Goal: Navigation & Orientation: Find specific page/section

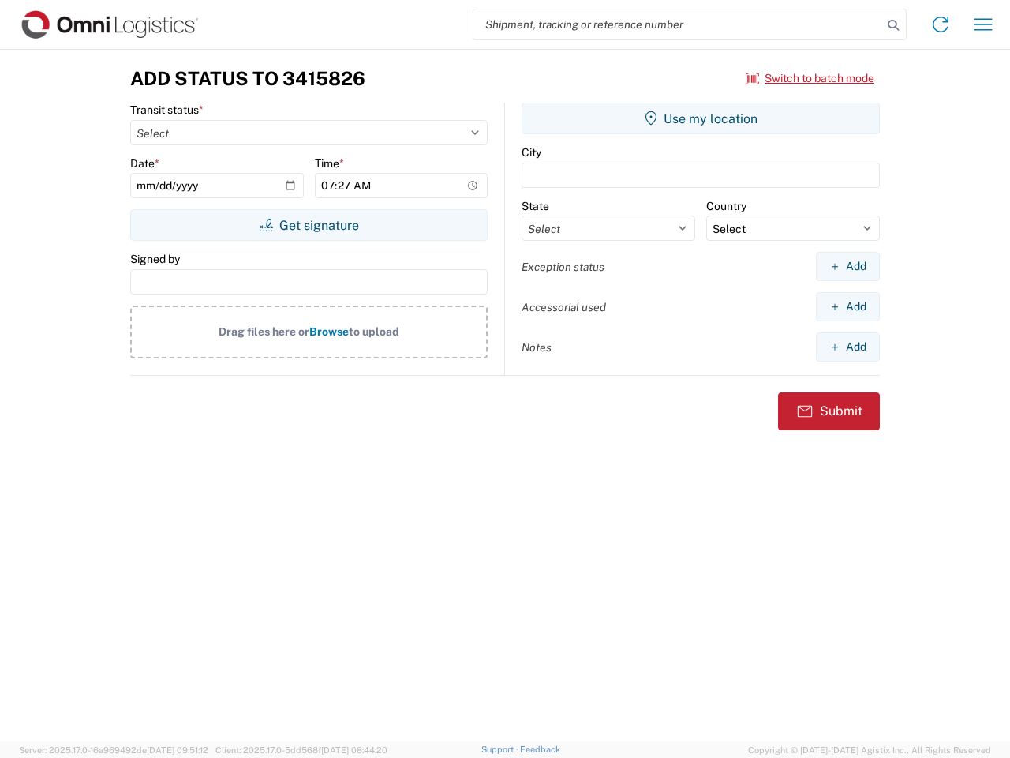
click at [678, 24] on input "search" at bounding box center [678, 24] width 409 height 30
click at [893, 25] on icon at bounding box center [893, 25] width 22 height 22
click at [941, 24] on icon at bounding box center [940, 24] width 25 height 25
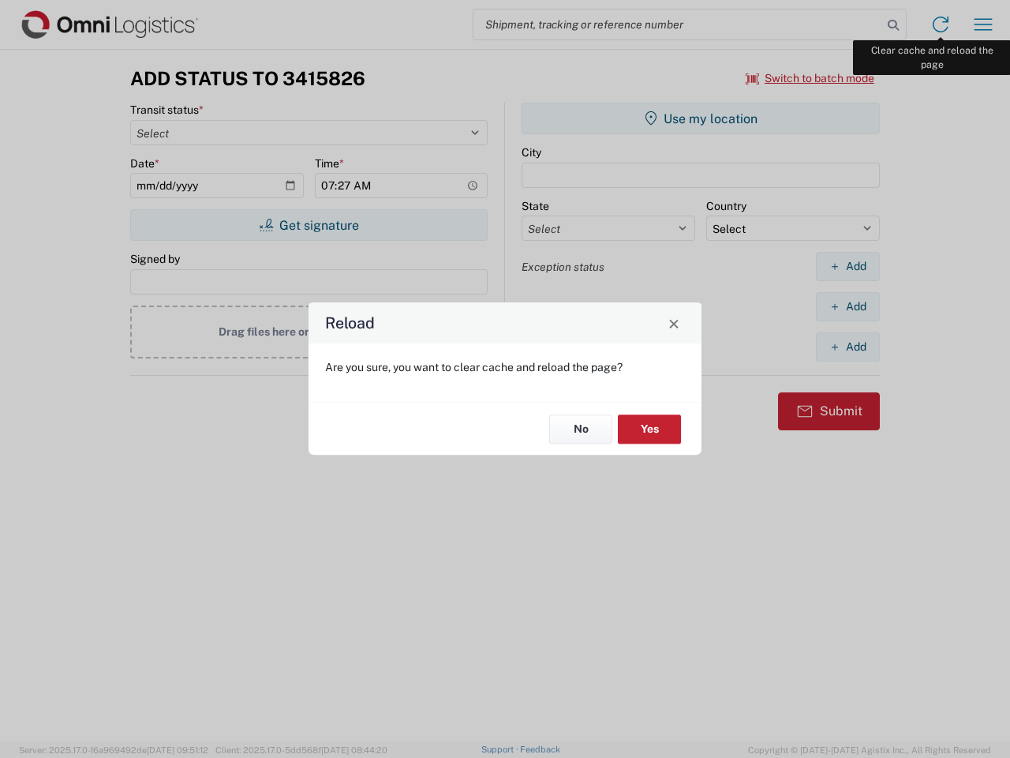
click at [983, 24] on div "Reload Are you sure, you want to clear cache and reload the page? No Yes" at bounding box center [505, 379] width 1010 height 758
click at [811, 78] on div "Reload Are you sure, you want to clear cache and reload the page? No Yes" at bounding box center [505, 379] width 1010 height 758
click at [309, 225] on div "Reload Are you sure, you want to clear cache and reload the page? No Yes" at bounding box center [505, 379] width 1010 height 758
click at [701, 118] on div "Reload Are you sure, you want to clear cache and reload the page? No Yes" at bounding box center [505, 379] width 1010 height 758
click at [848, 266] on div "Reload Are you sure, you want to clear cache and reload the page? No Yes" at bounding box center [505, 379] width 1010 height 758
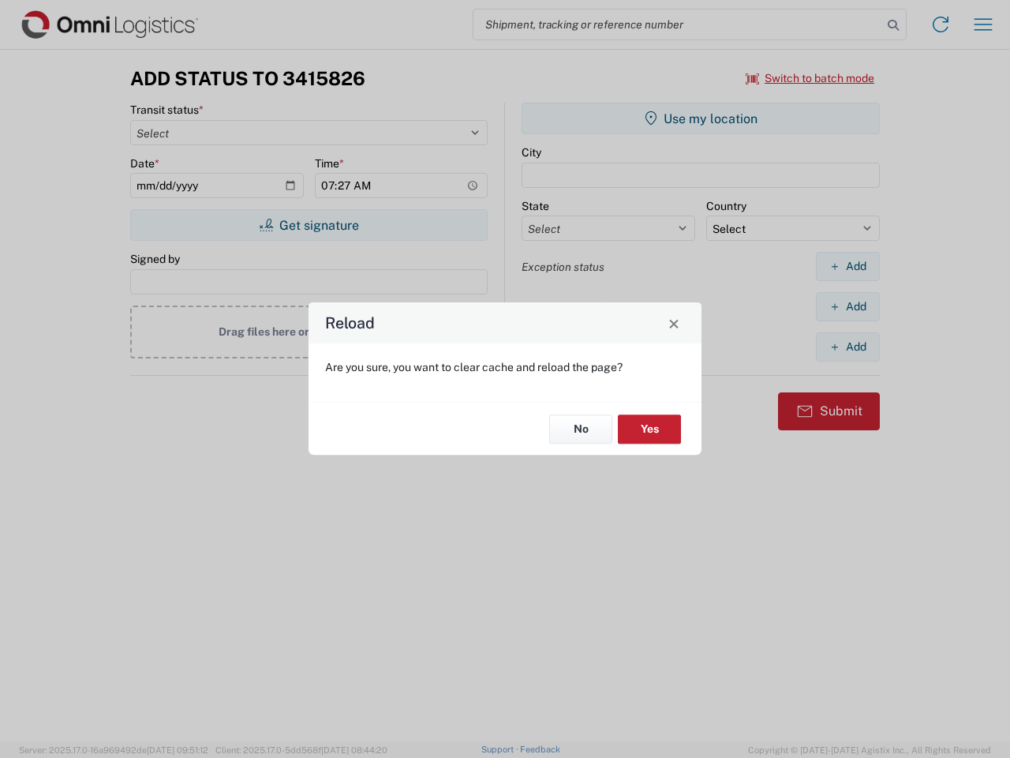
click at [848, 306] on div "Reload Are you sure, you want to clear cache and reload the page? No Yes" at bounding box center [505, 379] width 1010 height 758
click at [848, 346] on div "Reload Are you sure, you want to clear cache and reload the page? No Yes" at bounding box center [505, 379] width 1010 height 758
